Goal: Task Accomplishment & Management: Use online tool/utility

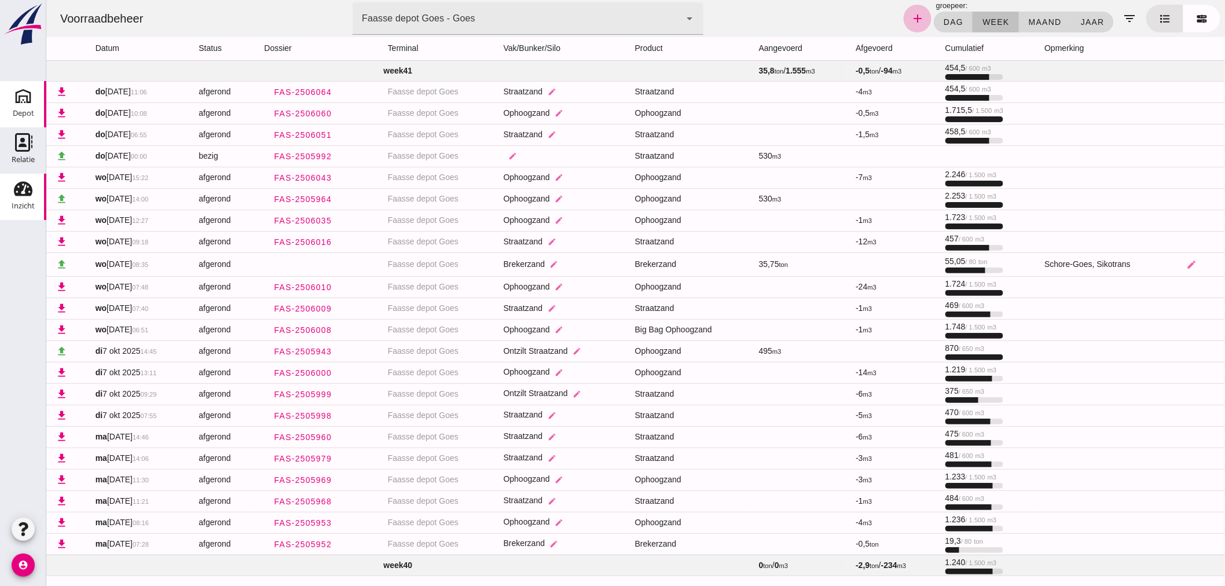
click at [29, 105] on div "Depot" at bounding box center [23, 113] width 21 height 16
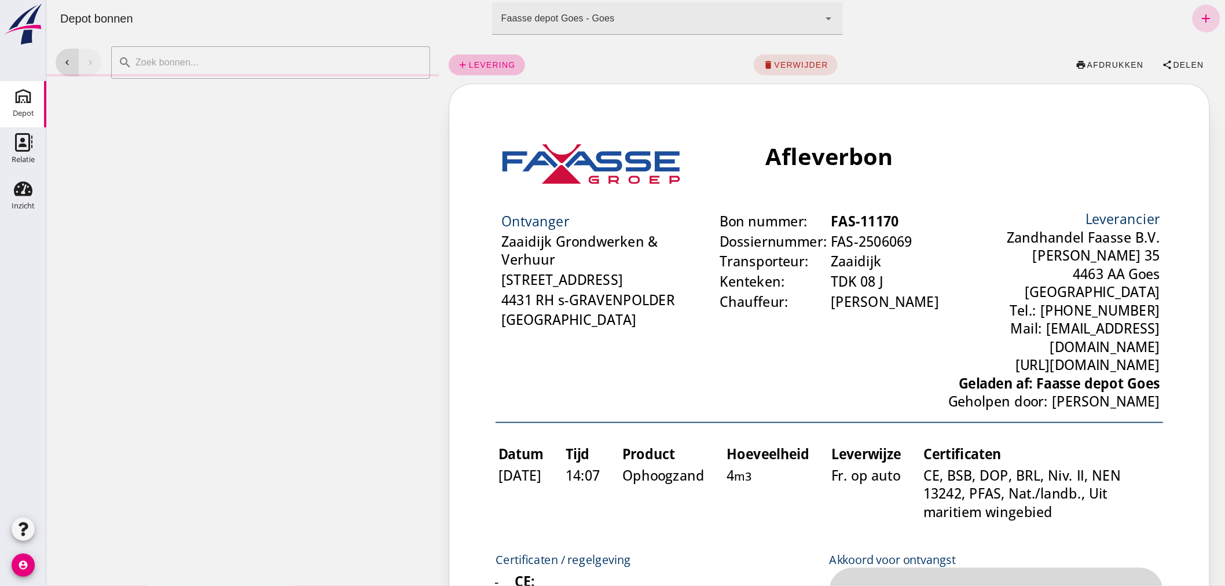
click at [1200, 16] on icon "add" at bounding box center [1206, 19] width 14 height 14
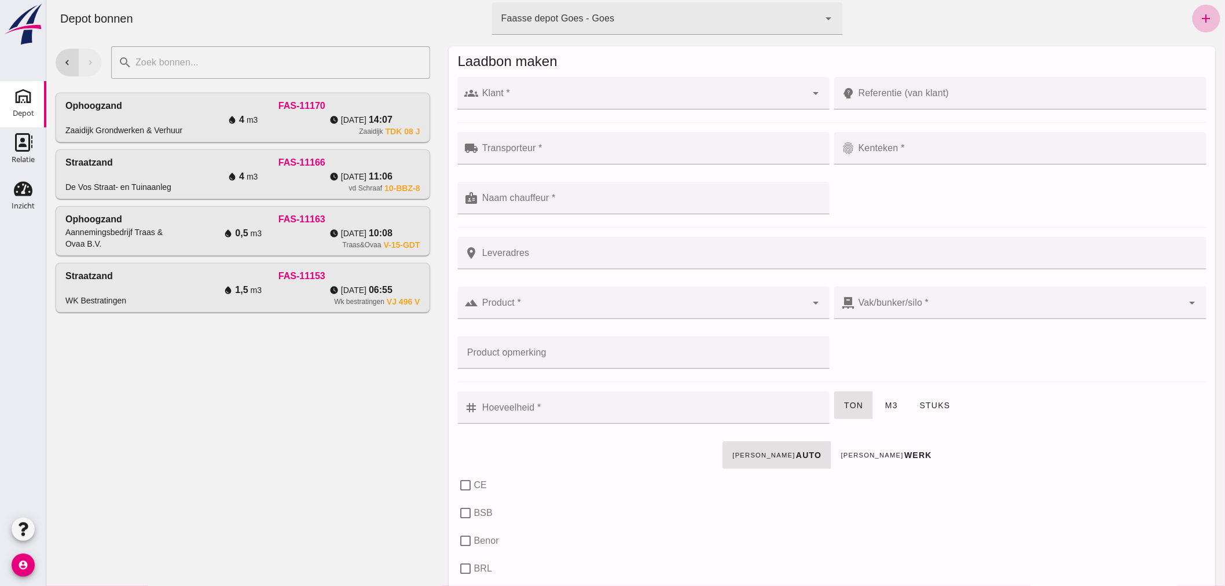
click at [546, 90] on div at bounding box center [642, 93] width 328 height 32
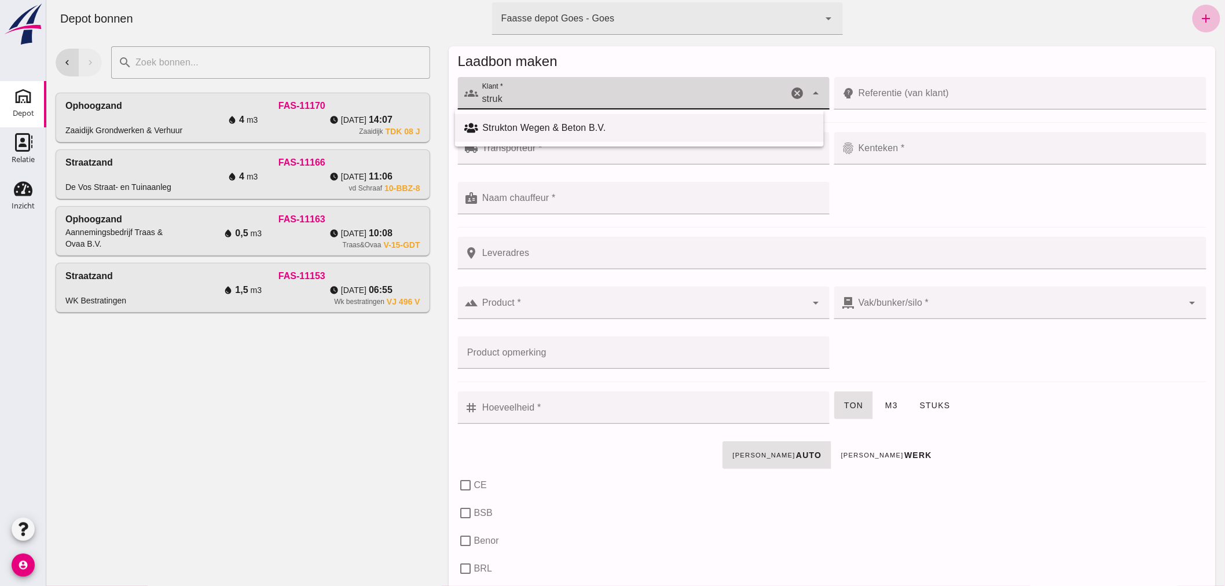
click at [568, 123] on div "Strukton Wegen & Beton B.V." at bounding box center [648, 128] width 332 height 14
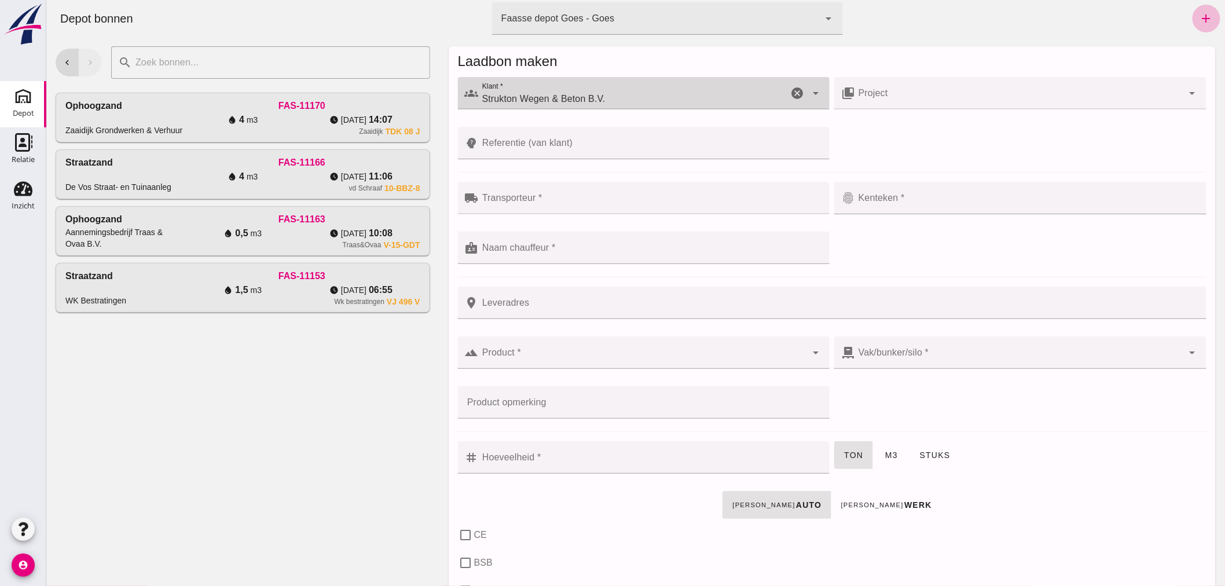
type input "Strukton Wegen & Beton B.V."
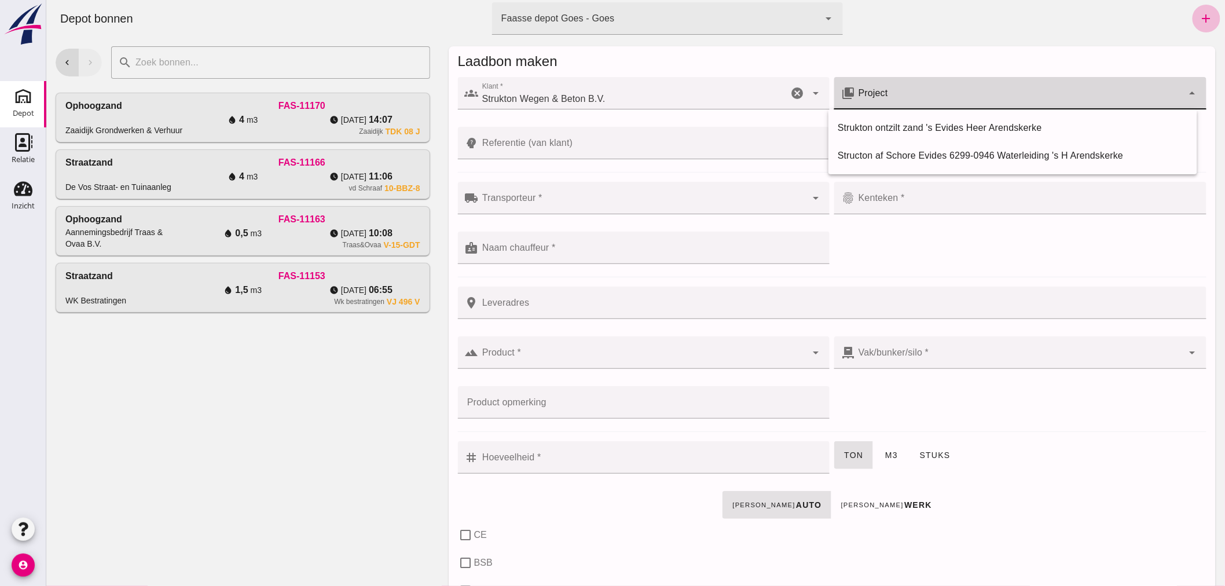
click at [899, 94] on input "Project" at bounding box center [1019, 99] width 328 height 14
click at [791, 92] on icon "cancel" at bounding box center [797, 93] width 14 height 14
